Goal: Navigation & Orientation: Find specific page/section

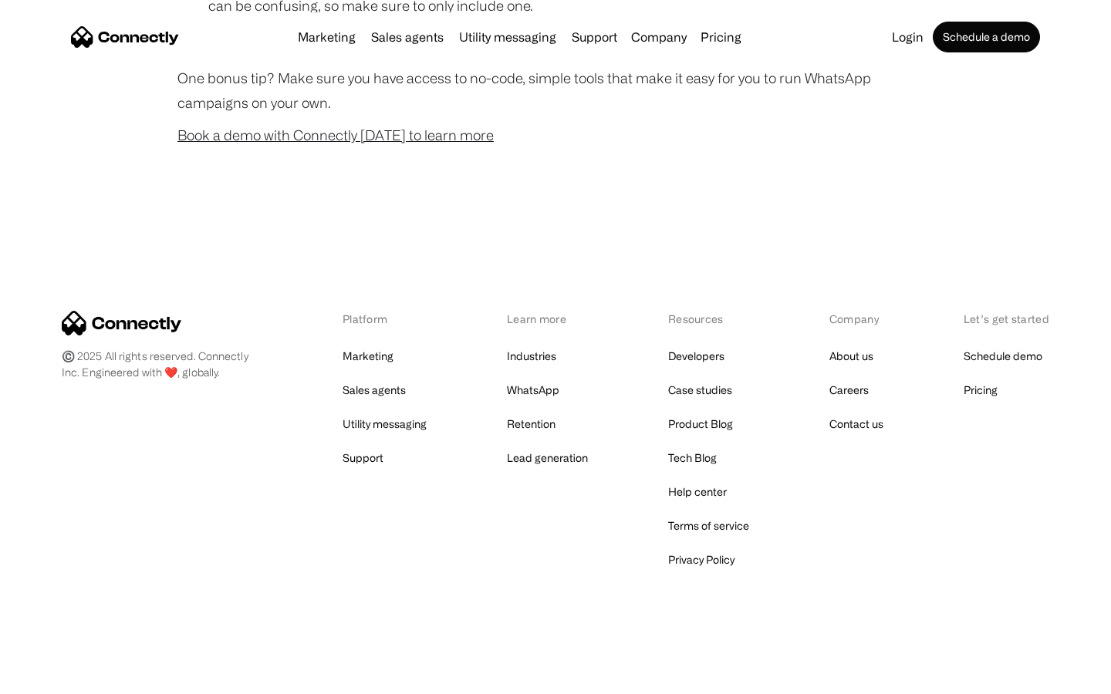
scroll to position [1527, 0]
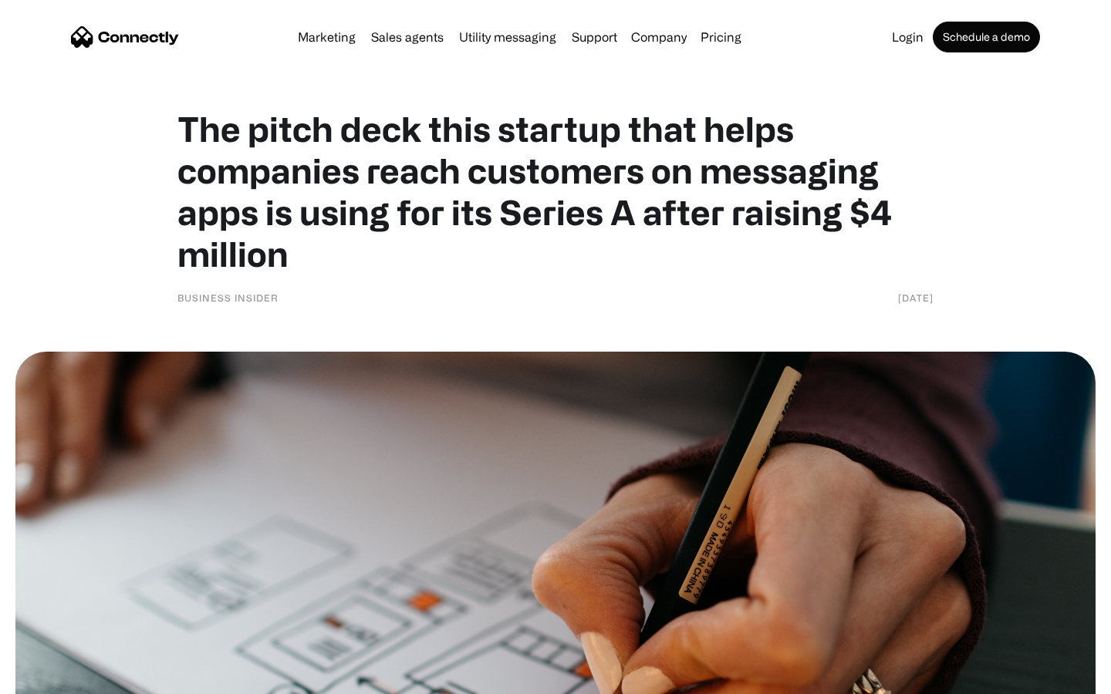
scroll to position [6690, 0]
